Goal: Book appointment/travel/reservation

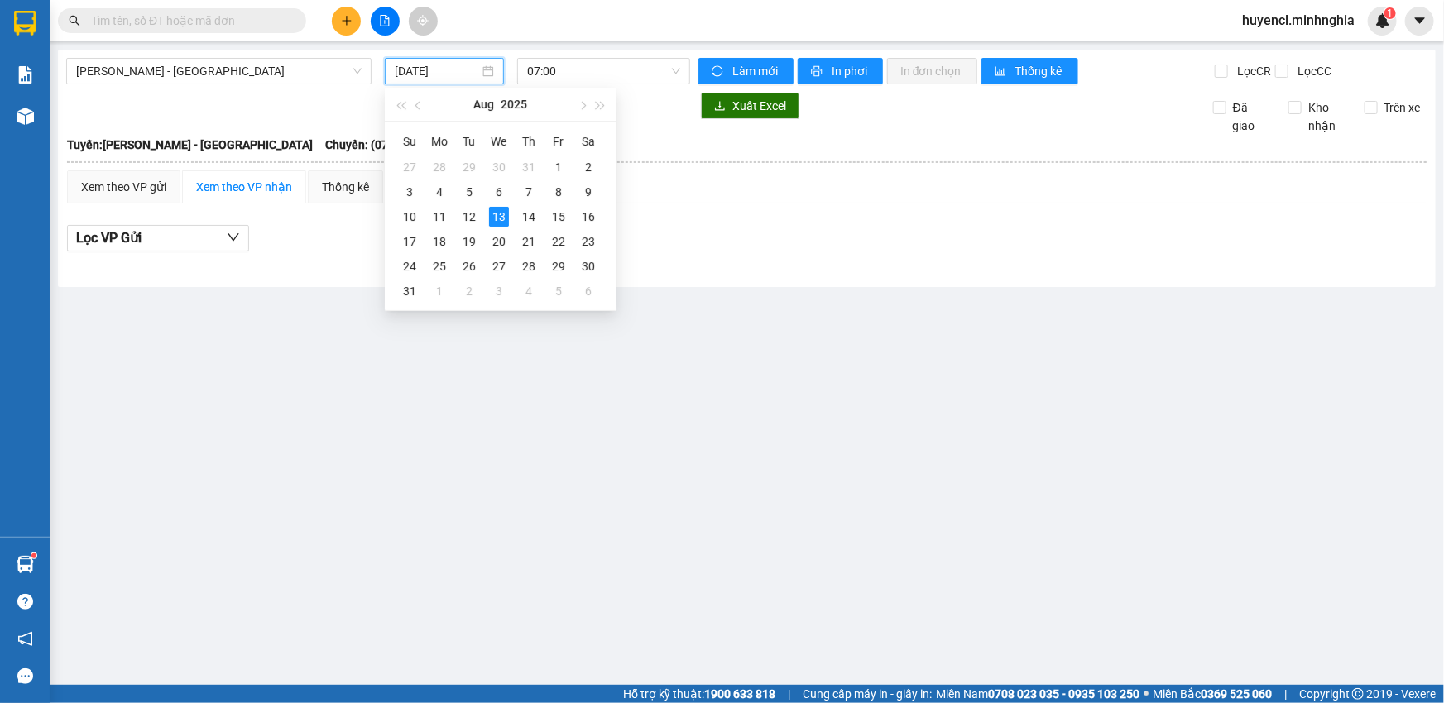
click at [430, 74] on input "[DATE]" at bounding box center [437, 71] width 84 height 18
click at [531, 216] on div "14" at bounding box center [529, 217] width 20 height 20
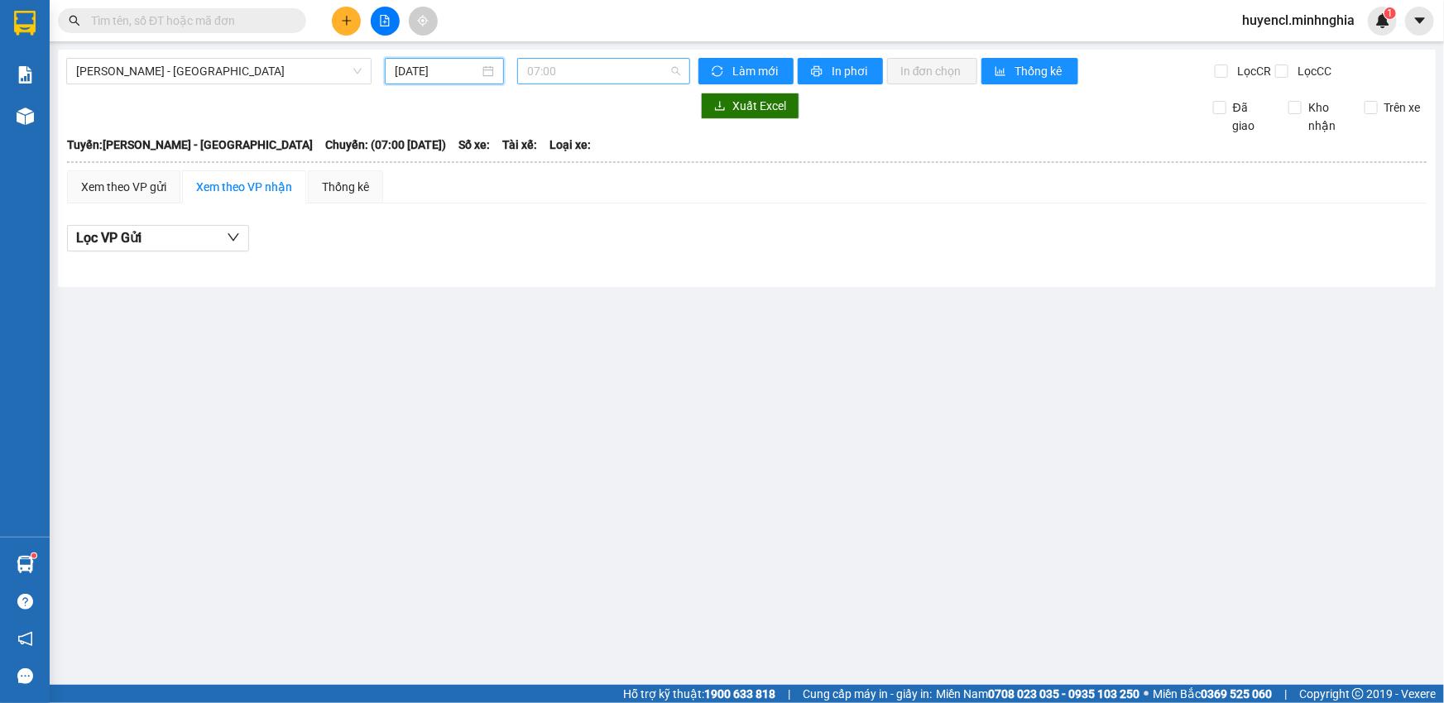
click at [625, 74] on span "07:00" at bounding box center [603, 71] width 153 height 25
drag, startPoint x: 274, startPoint y: 69, endPoint x: 300, endPoint y: 69, distance: 25.7
click at [284, 69] on span "[PERSON_NAME] - [GEOGRAPHIC_DATA]" at bounding box center [218, 71] width 285 height 25
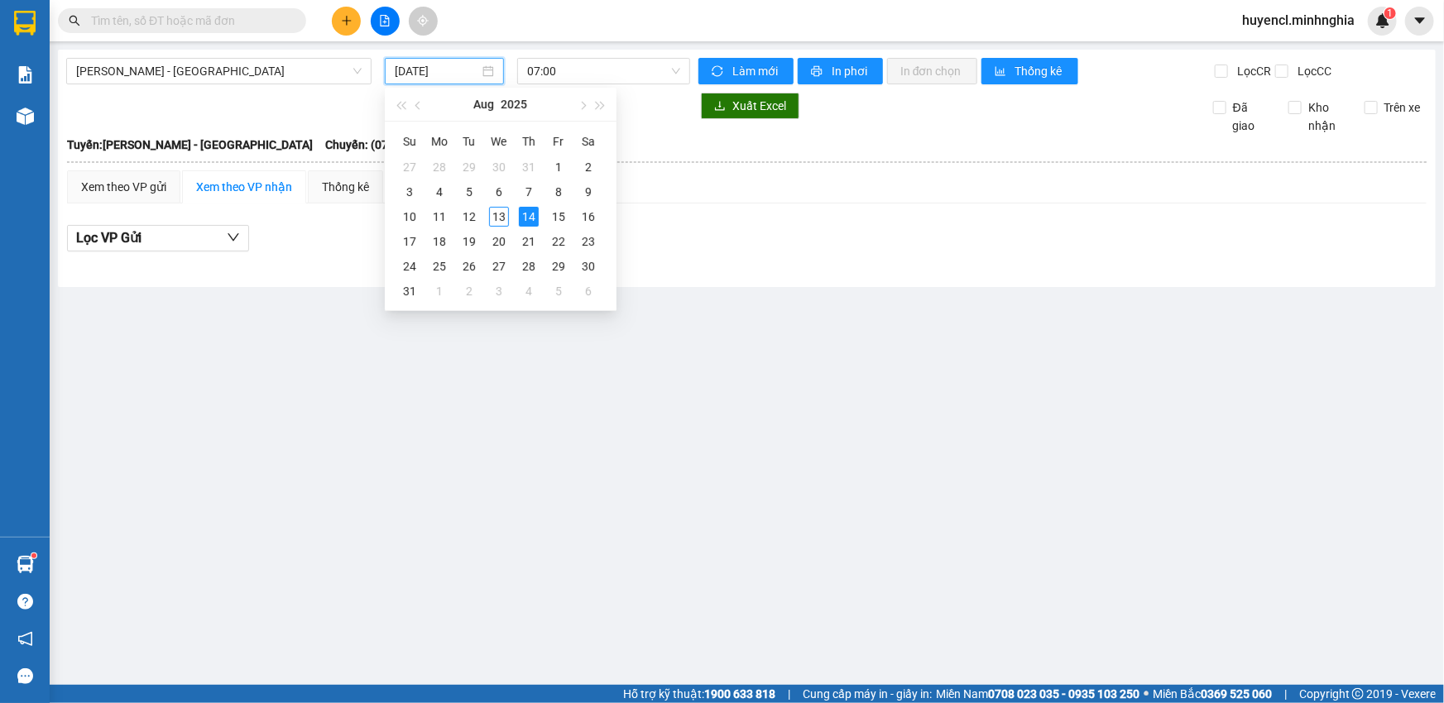
click at [406, 77] on input "[DATE]" at bounding box center [437, 71] width 84 height 18
click at [498, 218] on div "13" at bounding box center [499, 217] width 20 height 20
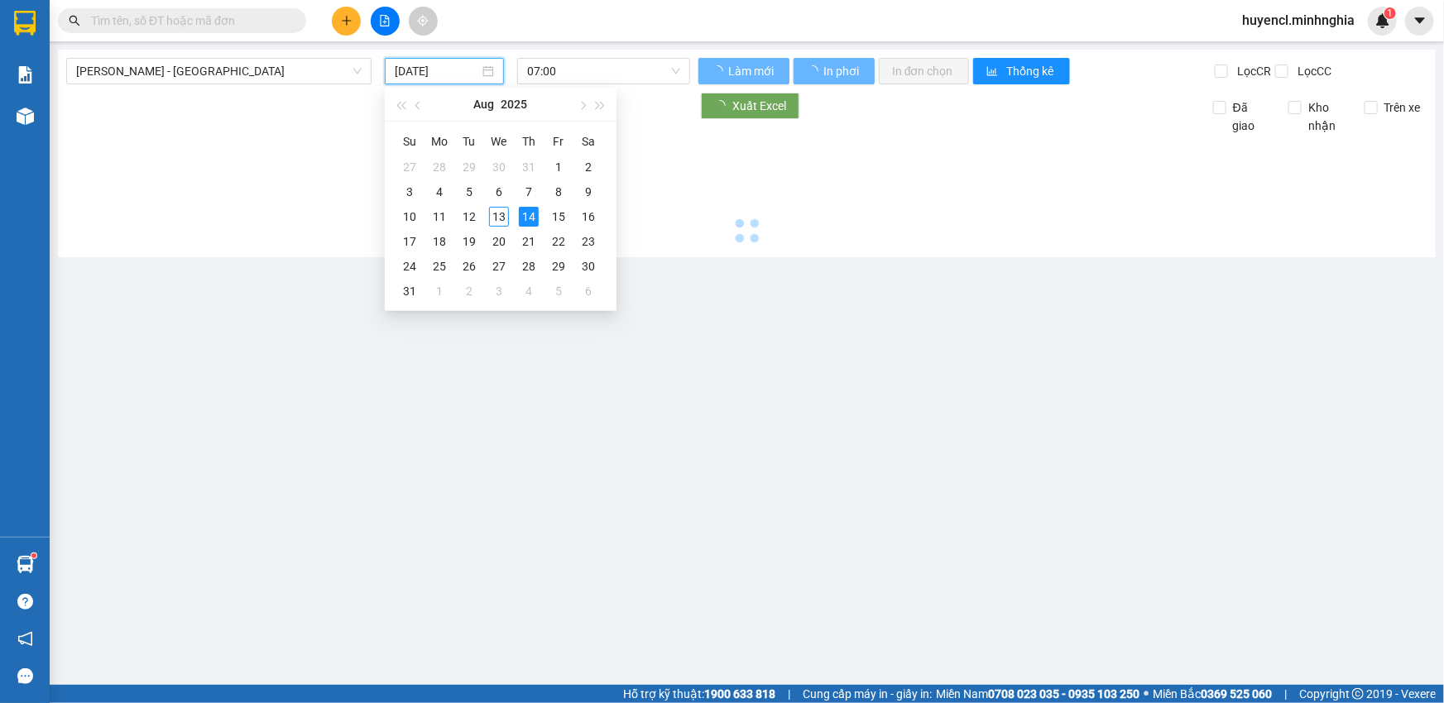
type input "[DATE]"
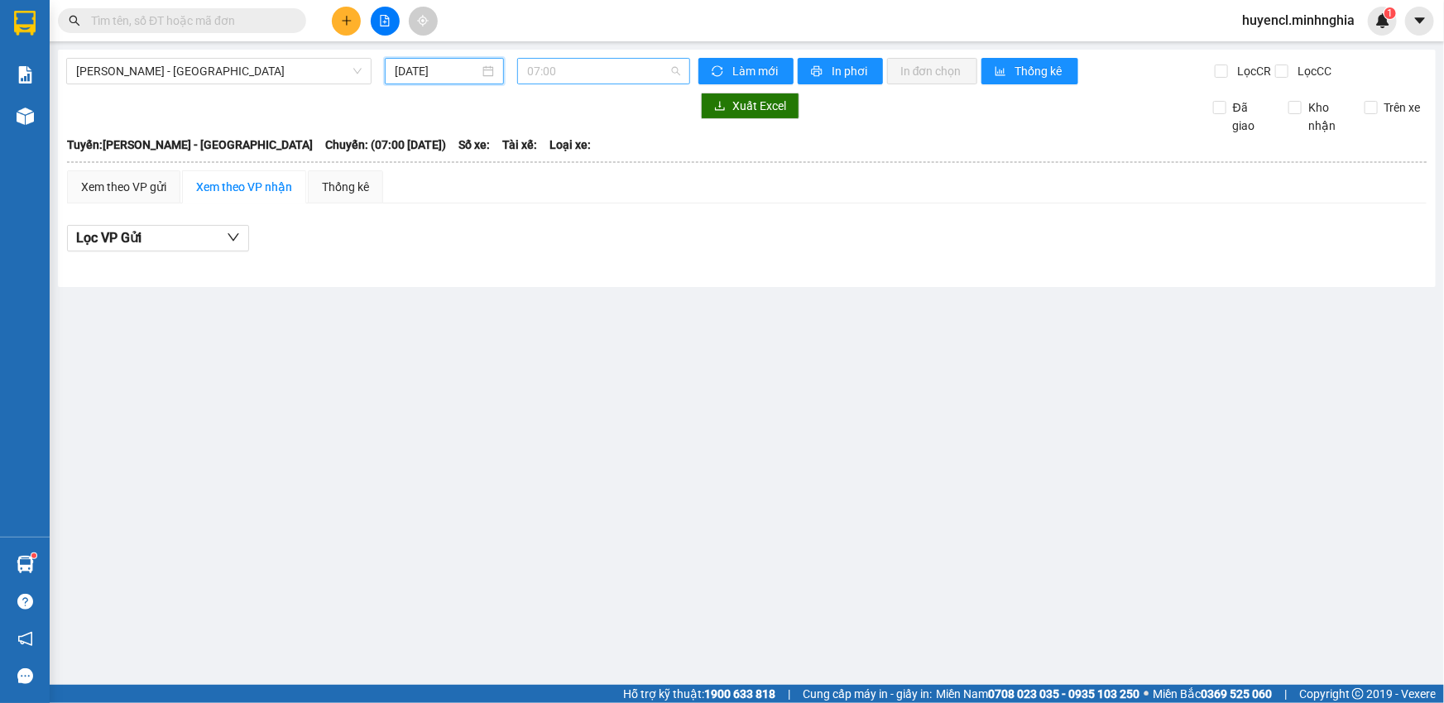
click at [590, 66] on span "07:00" at bounding box center [603, 71] width 153 height 25
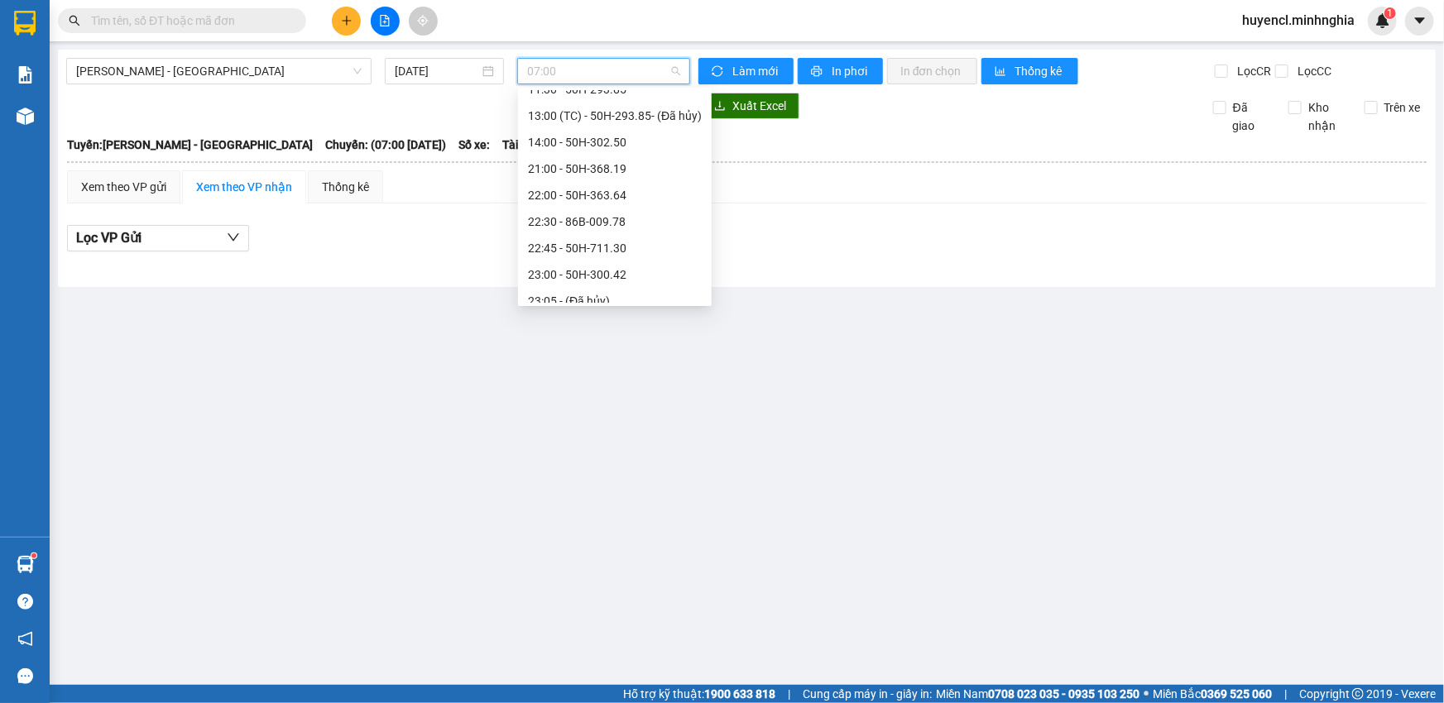
scroll to position [158, 0]
